Goal: Task Accomplishment & Management: Complete application form

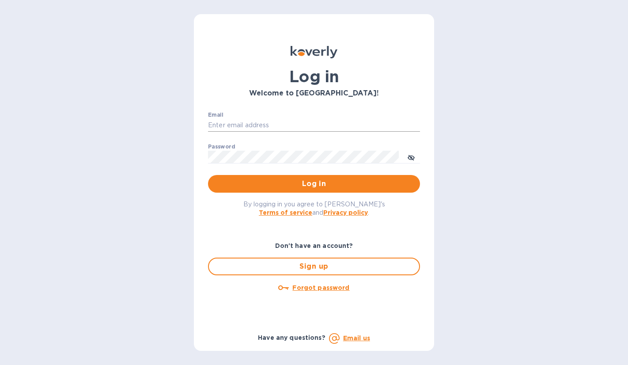
click at [261, 121] on input "Email" at bounding box center [314, 125] width 212 height 13
click at [247, 126] on input "Email" at bounding box center [314, 125] width 212 height 13
click at [309, 187] on span "Log in" at bounding box center [314, 183] width 198 height 11
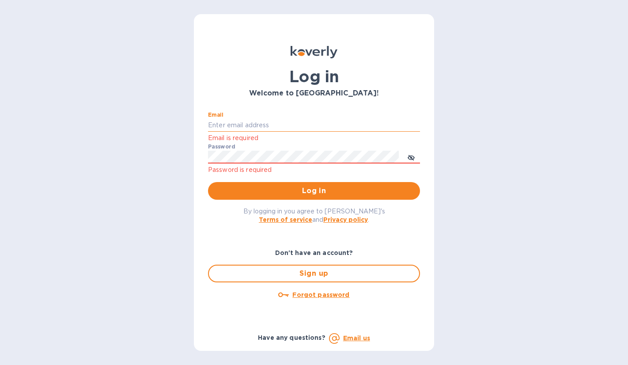
click at [263, 119] on input "Email" at bounding box center [314, 125] width 212 height 13
type input "ciao@ettohome.com"
click at [338, 295] on u "Forgot password" at bounding box center [320, 294] width 57 height 7
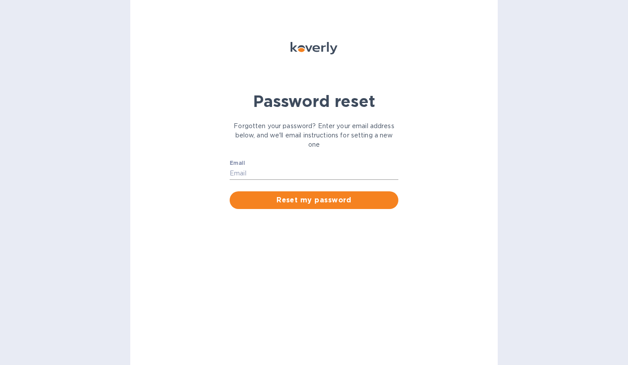
click at [262, 173] on input "Email" at bounding box center [314, 173] width 169 height 13
type input "ciao@ettohome.com"
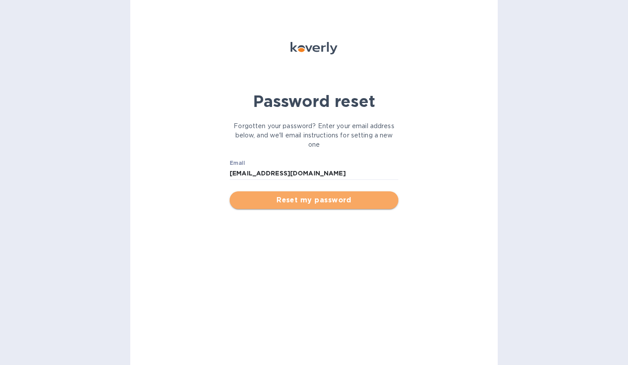
click at [277, 203] on span "Reset my password" at bounding box center [314, 200] width 155 height 11
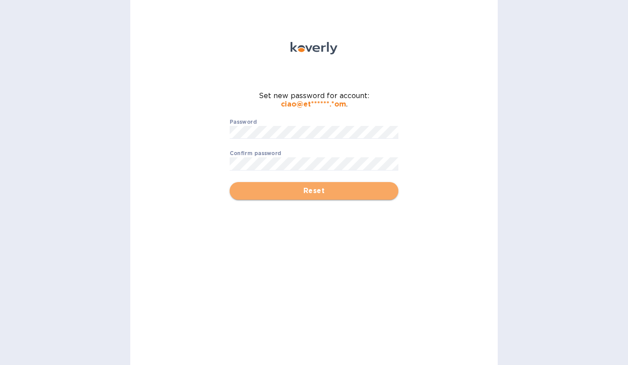
click at [312, 190] on span "Reset" at bounding box center [314, 191] width 155 height 11
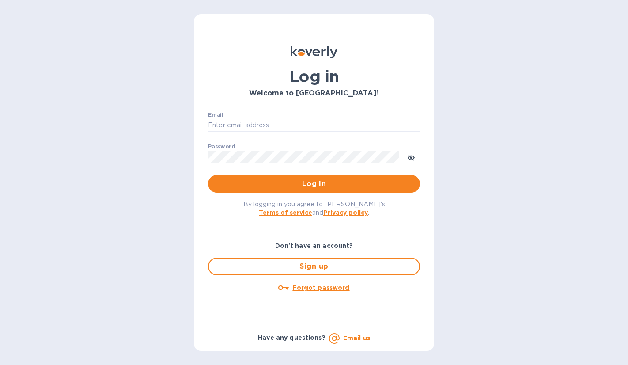
type input "ciao@ettohome.com"
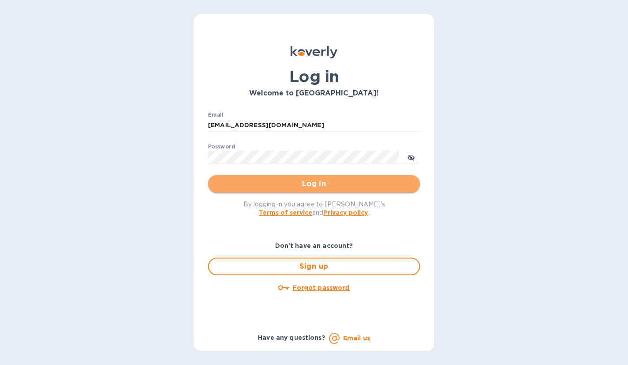
click at [345, 186] on span "Log in" at bounding box center [314, 183] width 198 height 11
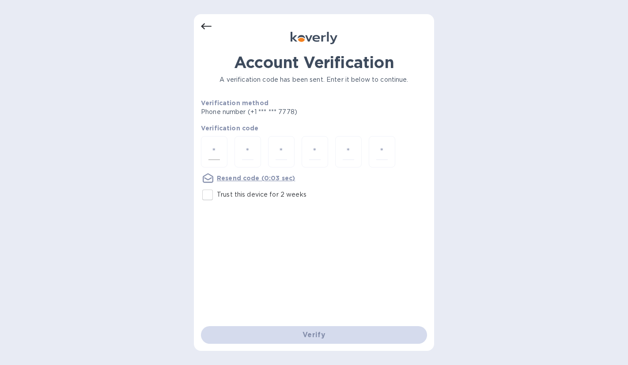
click at [221, 148] on div at bounding box center [214, 151] width 27 height 31
type input "9"
type input "0"
type input "4"
type input "6"
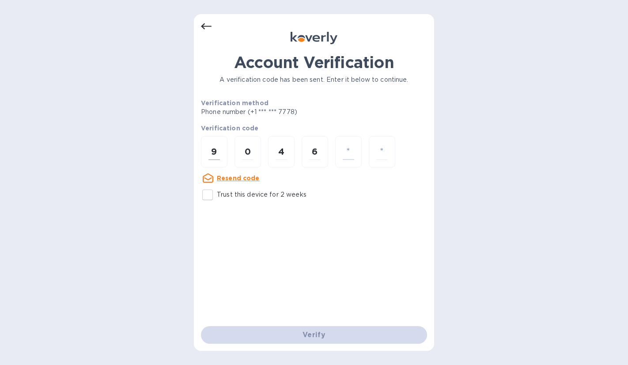
type input "7"
type input "4"
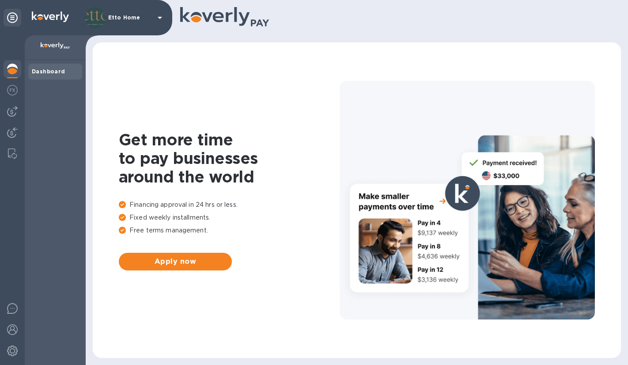
click at [22, 13] on div "Etto Home" at bounding box center [86, 17] width 172 height 35
click at [66, 76] on div "Dashboard" at bounding box center [55, 71] width 47 height 9
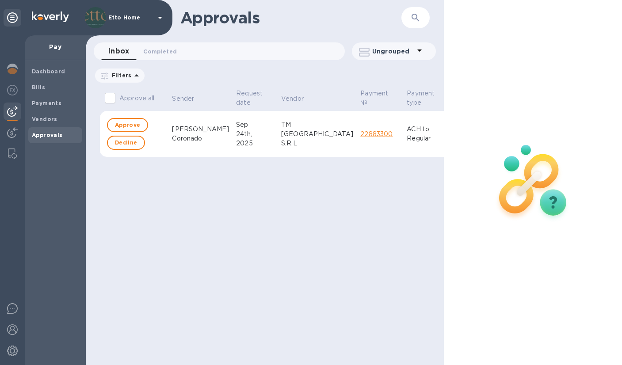
click at [38, 138] on b "Approvals" at bounding box center [47, 135] width 31 height 7
click at [126, 123] on span "Approve" at bounding box center [127, 125] width 25 height 11
checkbox input "true"
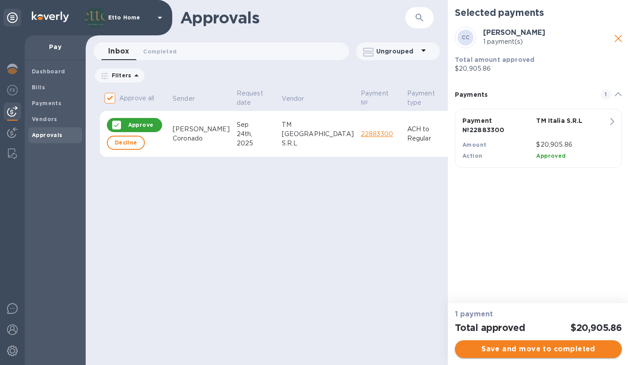
click at [534, 351] on span "Save and move to completed" at bounding box center [538, 349] width 153 height 11
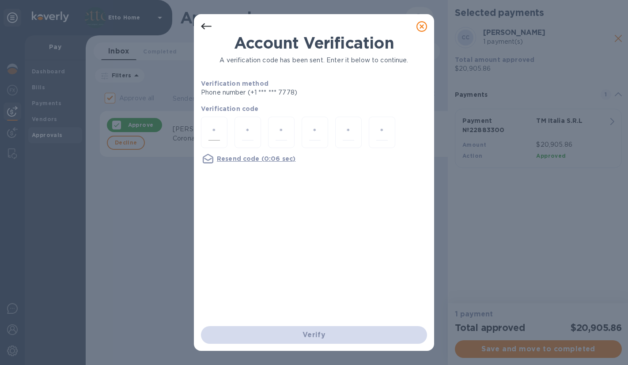
click at [223, 131] on div at bounding box center [214, 132] width 27 height 31
type input "7"
type input "6"
type input "0"
type input "3"
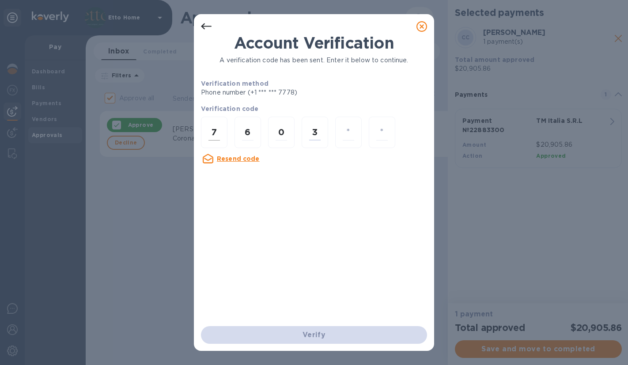
type input "3"
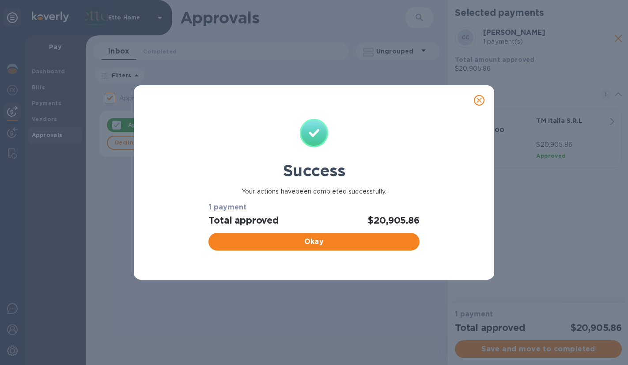
checkbox input "false"
click at [342, 242] on span "Okay" at bounding box center [314, 241] width 197 height 11
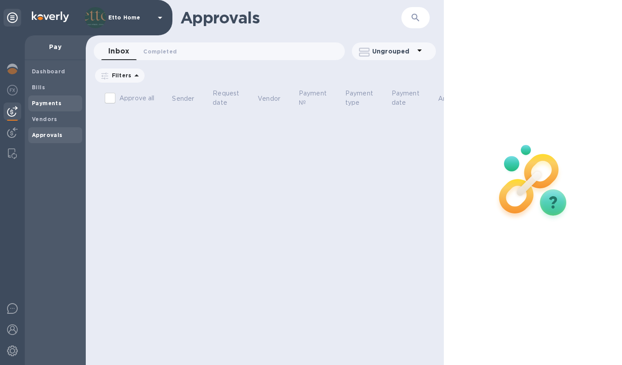
click at [55, 106] on b "Payments" at bounding box center [47, 103] width 30 height 7
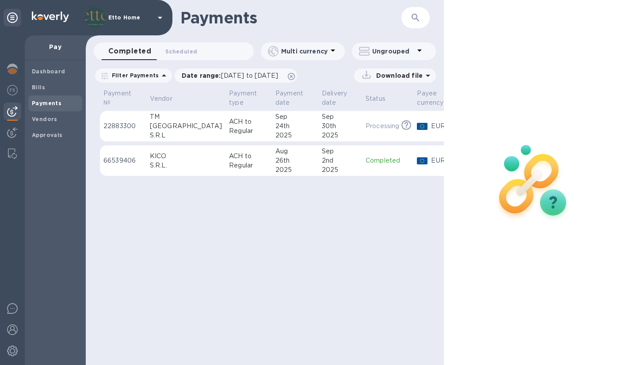
click at [592, 253] on div at bounding box center [533, 182] width 179 height 365
